Goal: Transaction & Acquisition: Obtain resource

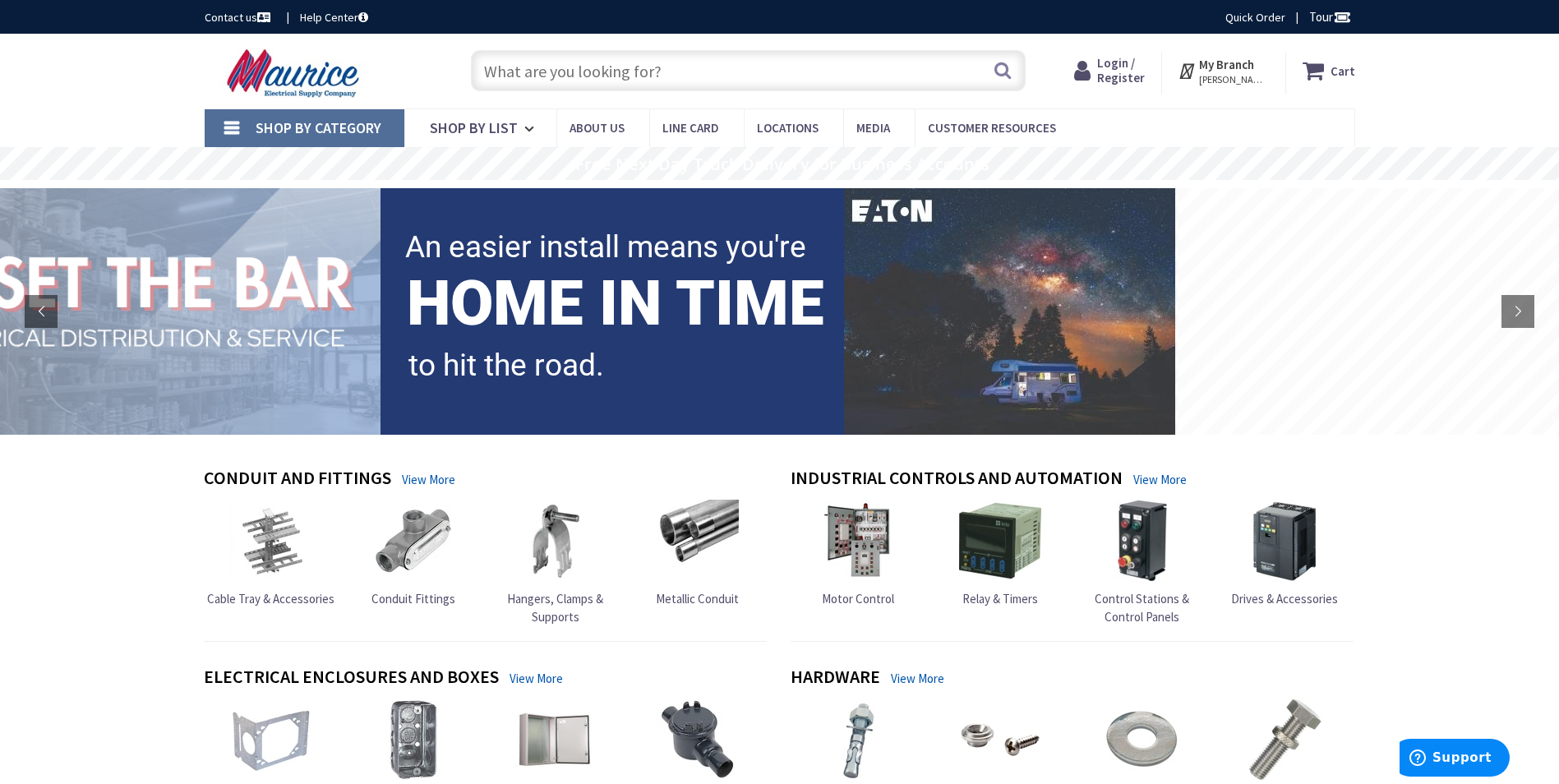
click at [569, 77] on input "text" at bounding box center [748, 71] width 555 height 41
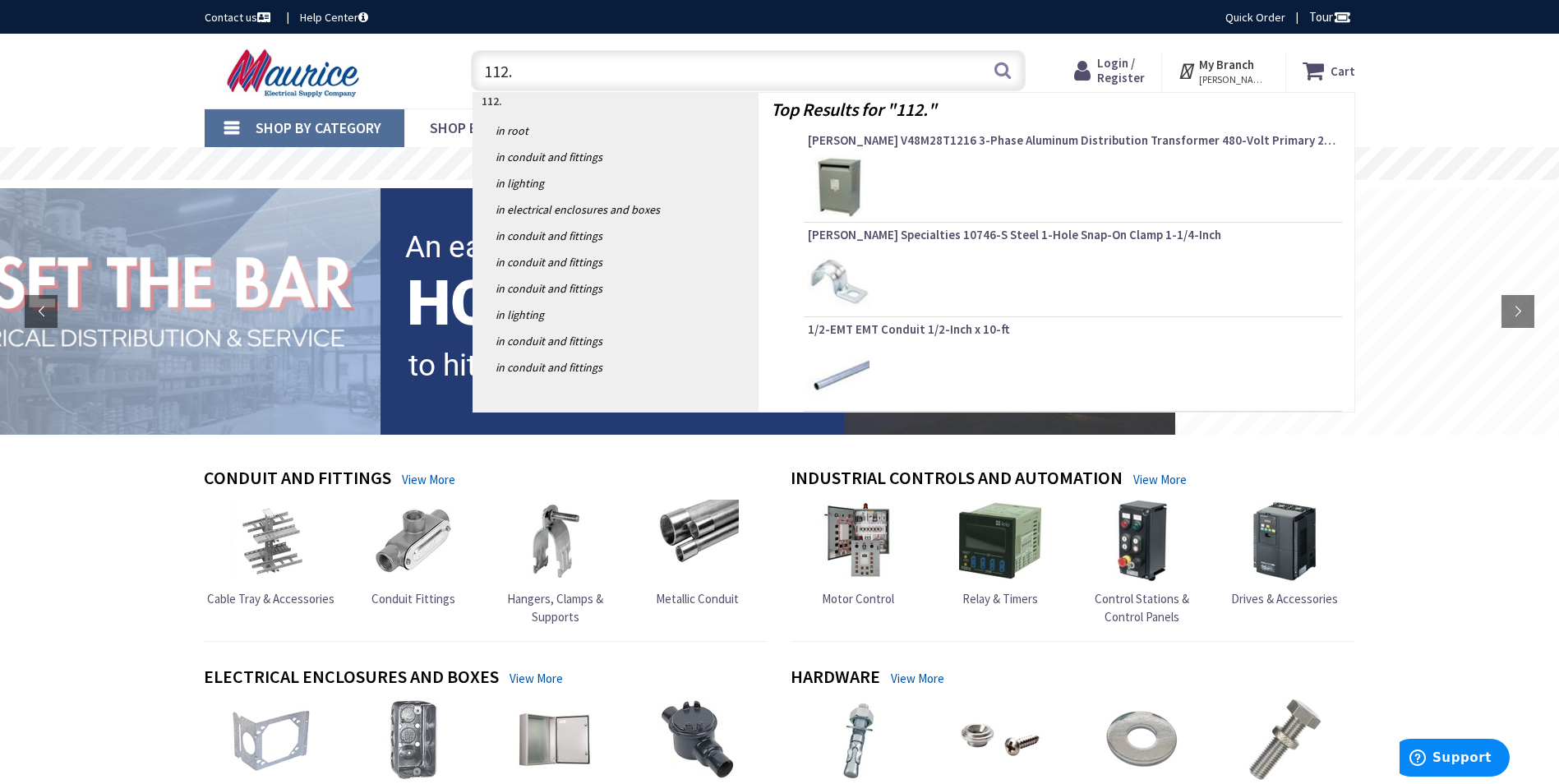
type input "112.5"
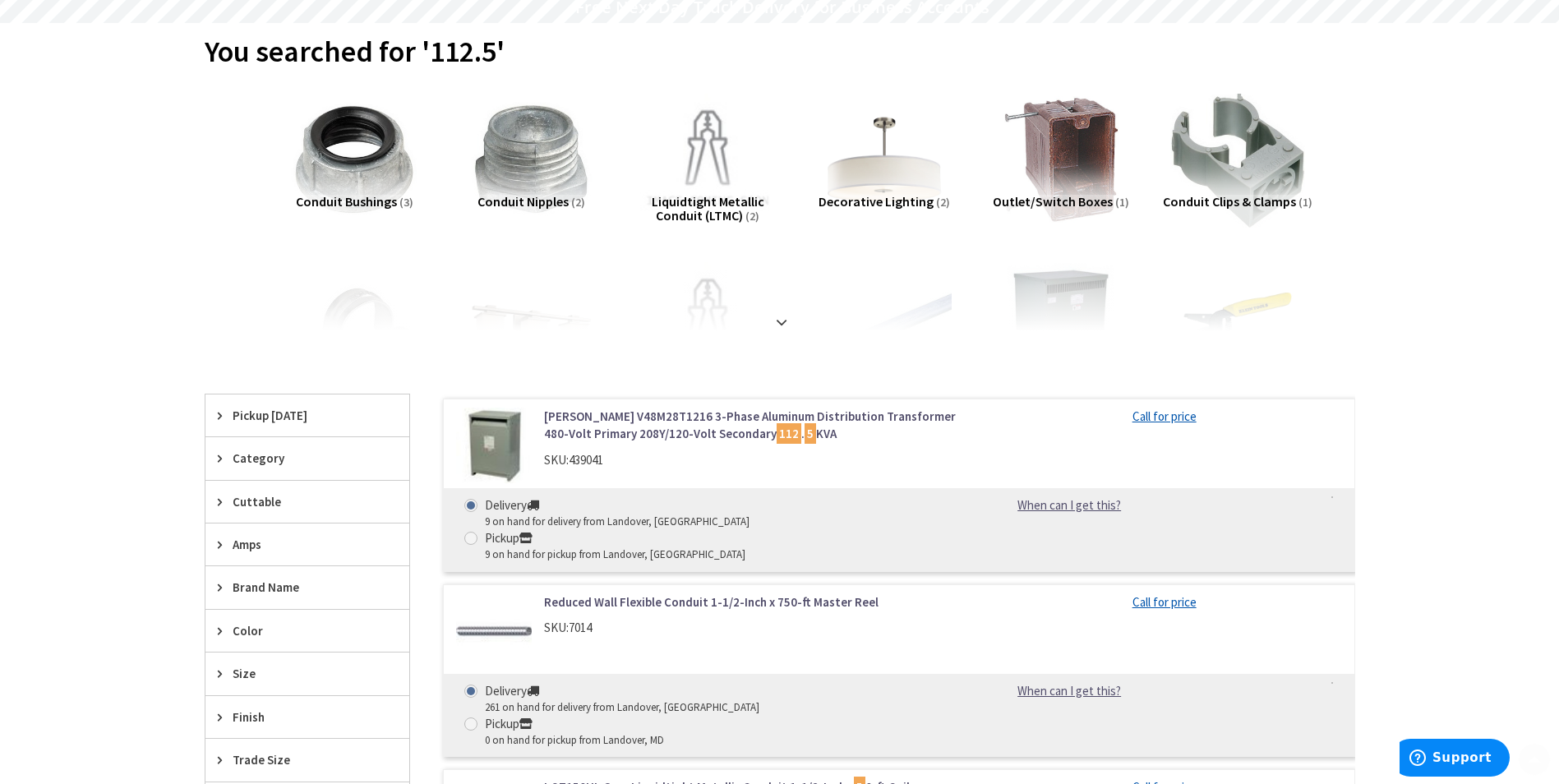
scroll to position [164, 0]
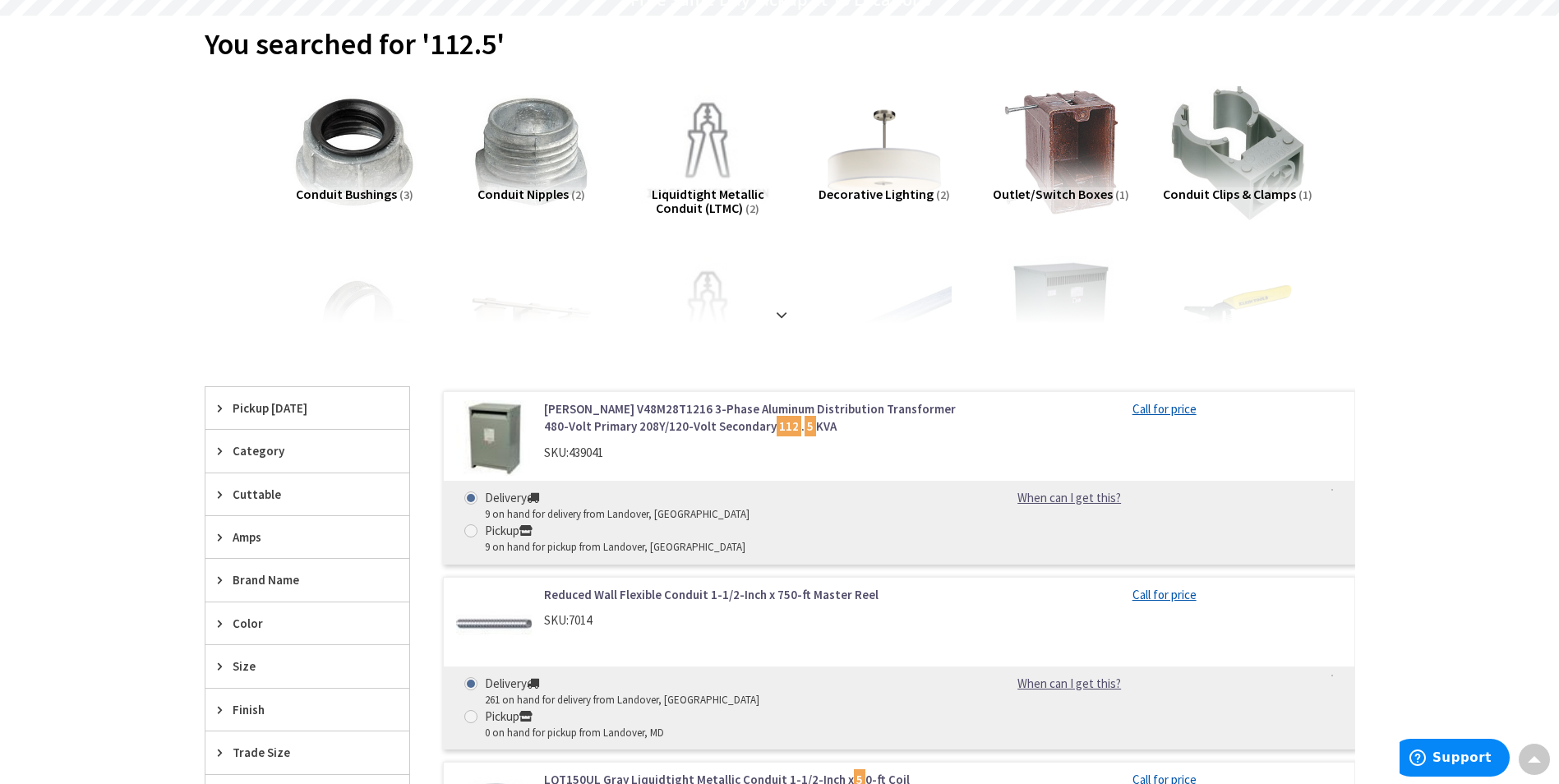
click at [614, 408] on link "[PERSON_NAME] V48M28T1216 3-Phase Aluminum Distribution Transformer 480-Volt Pr…" at bounding box center [753, 417] width 418 height 35
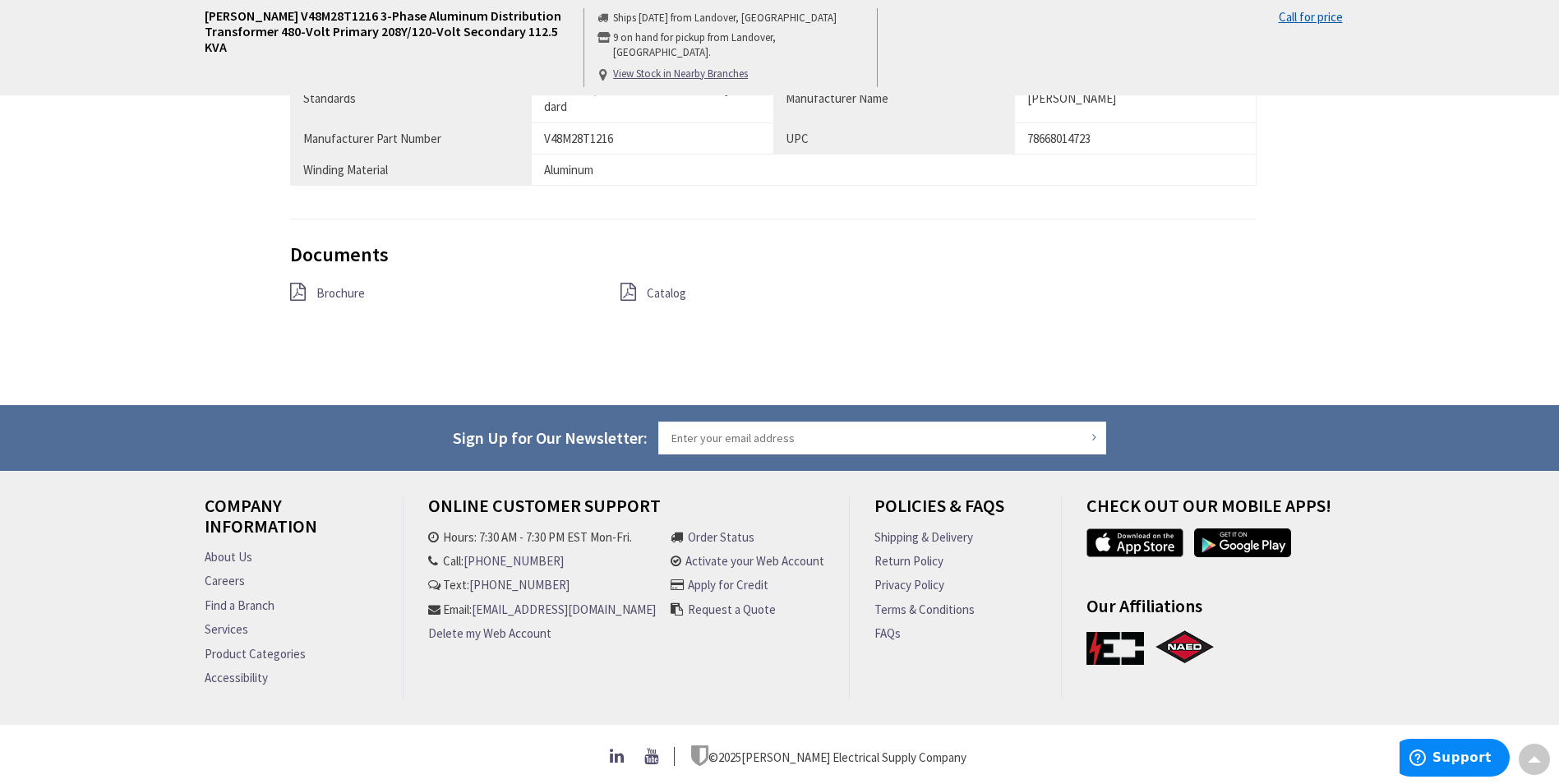
scroll to position [1319, 0]
click at [335, 285] on span "Brochure" at bounding box center [340, 293] width 48 height 16
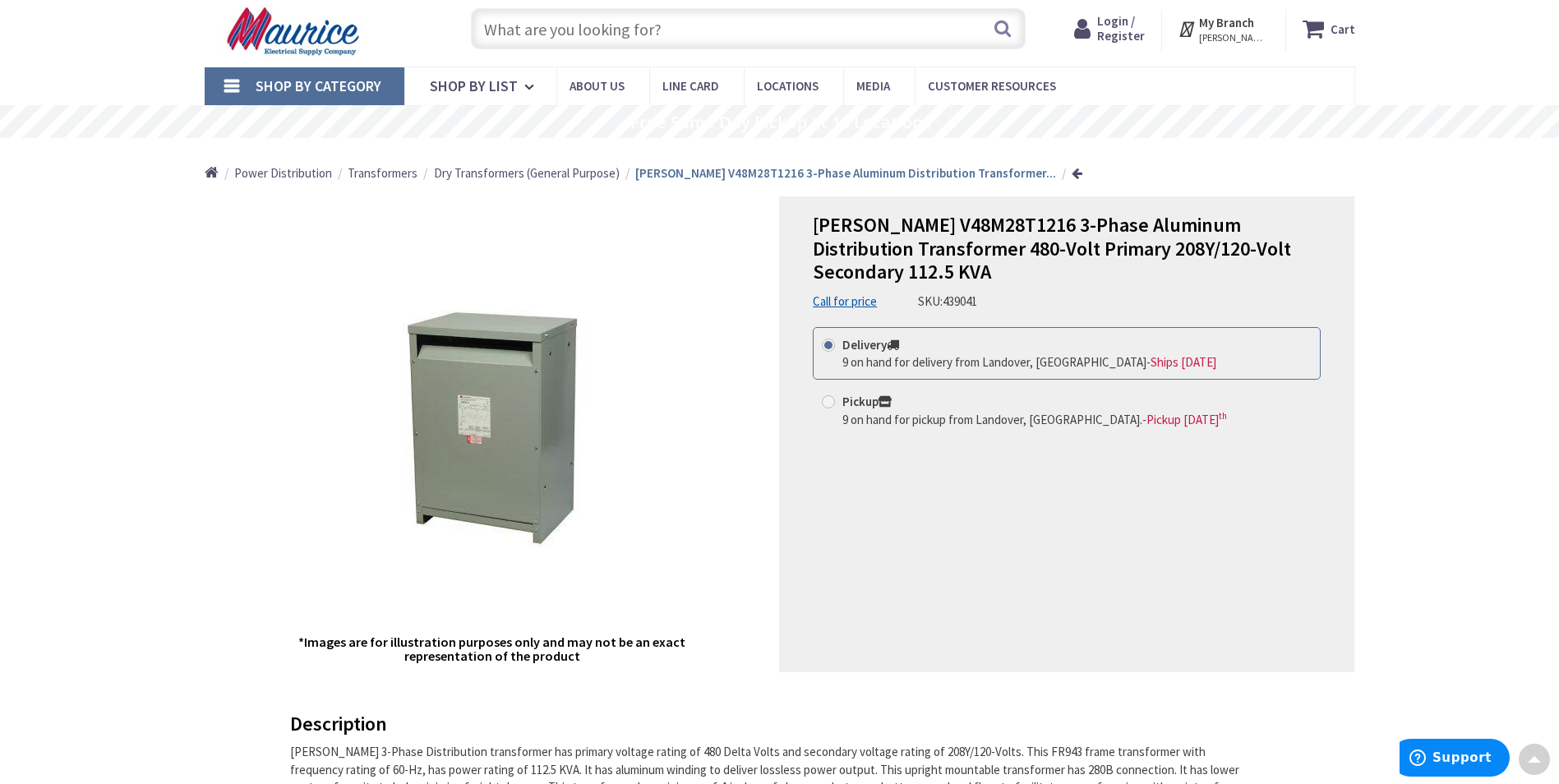
scroll to position [0, 0]
